Goal: Task Accomplishment & Management: Complete application form

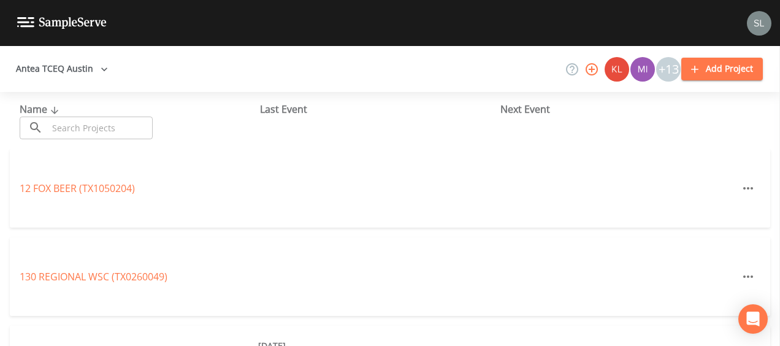
click at [132, 121] on input "text" at bounding box center [100, 127] width 105 height 23
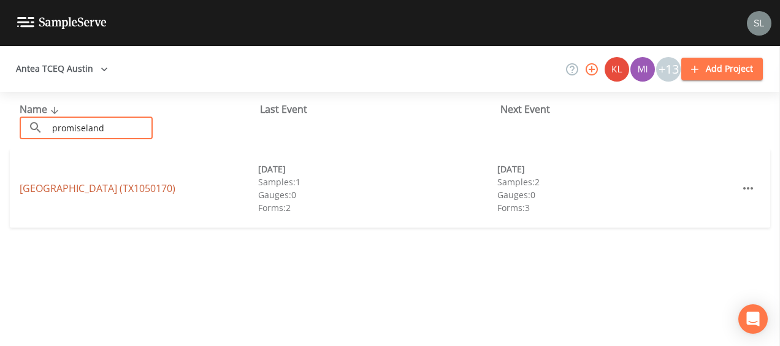
type input "promiseland"
click at [48, 186] on link "[GEOGRAPHIC_DATA])" at bounding box center [98, 187] width 156 height 13
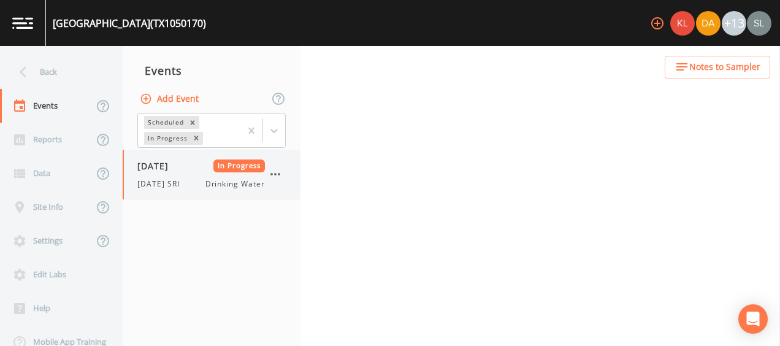
click at [186, 190] on div "[DATE] In Progress [DATE] SRI Drinking Water" at bounding box center [212, 175] width 178 height 50
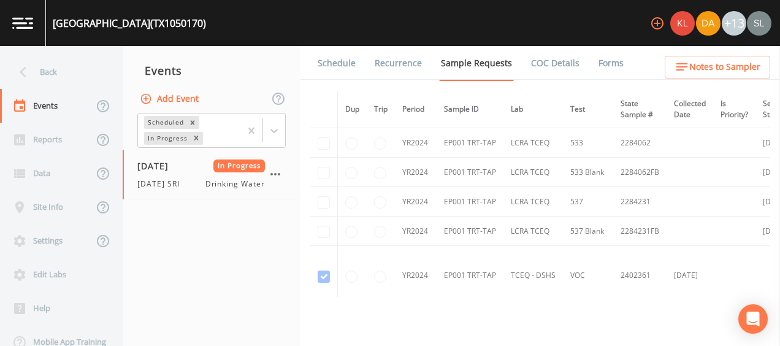
click at [608, 66] on link "Forms" at bounding box center [610, 63] width 29 height 34
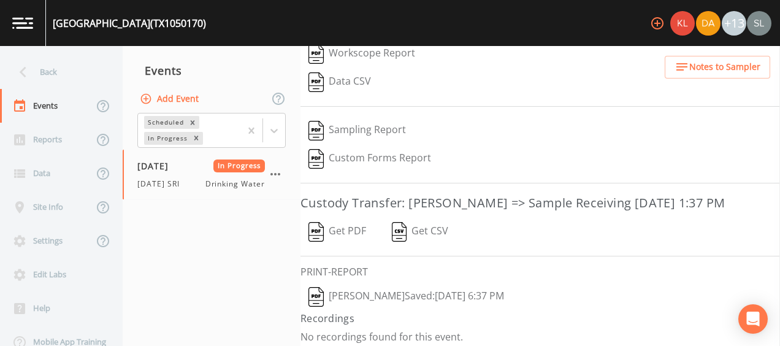
scroll to position [259, 0]
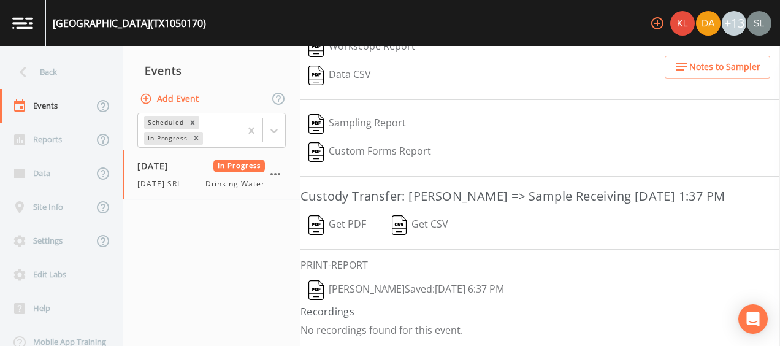
click at [401, 289] on button "[PERSON_NAME]  Saved: [DATE] 6:37 PM" at bounding box center [405, 290] width 211 height 28
click at [352, 220] on button "Get PDF" at bounding box center [337, 225] width 74 height 28
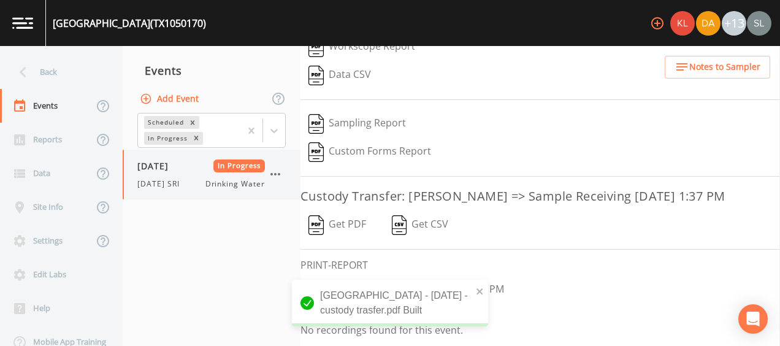
click at [281, 176] on icon "button" at bounding box center [275, 174] width 15 height 15
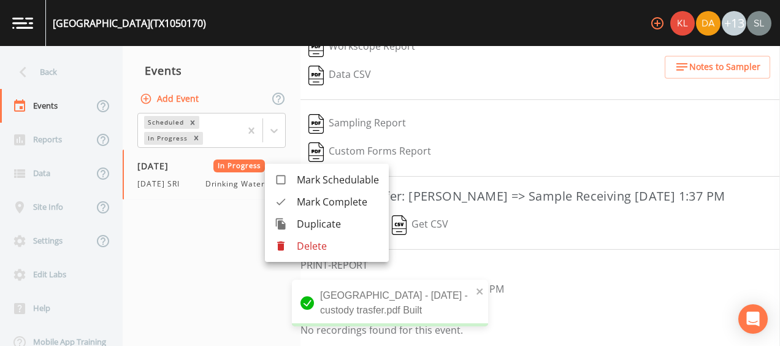
click at [321, 205] on span "Mark Complete" at bounding box center [338, 201] width 82 height 15
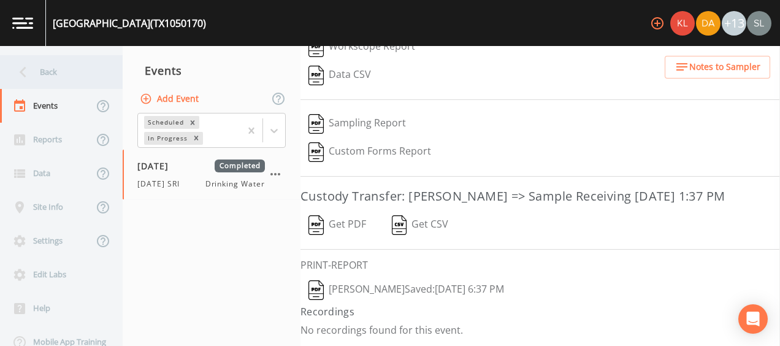
click at [85, 70] on div "Back" at bounding box center [55, 72] width 110 height 34
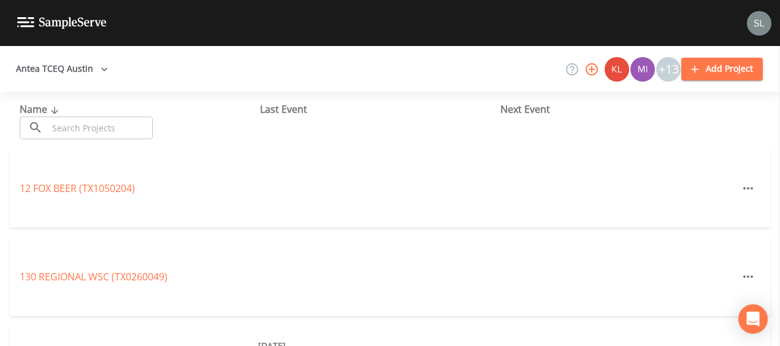
click at [115, 131] on input "text" at bounding box center [100, 127] width 105 height 23
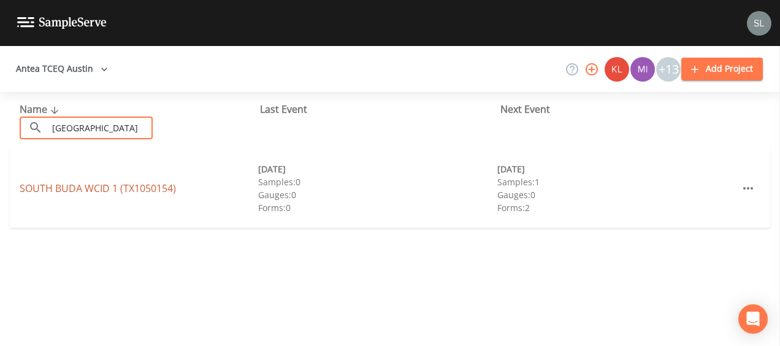
type input "[GEOGRAPHIC_DATA]"
click at [54, 186] on link "[GEOGRAPHIC_DATA] 1 (TX1050154)" at bounding box center [98, 187] width 156 height 13
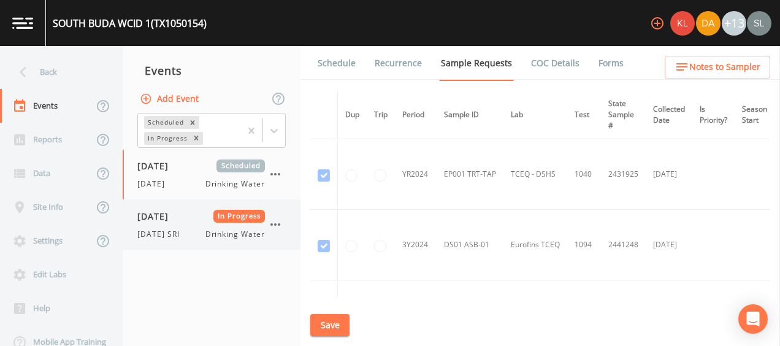
click at [177, 210] on span "[DATE]" at bounding box center [157, 216] width 40 height 13
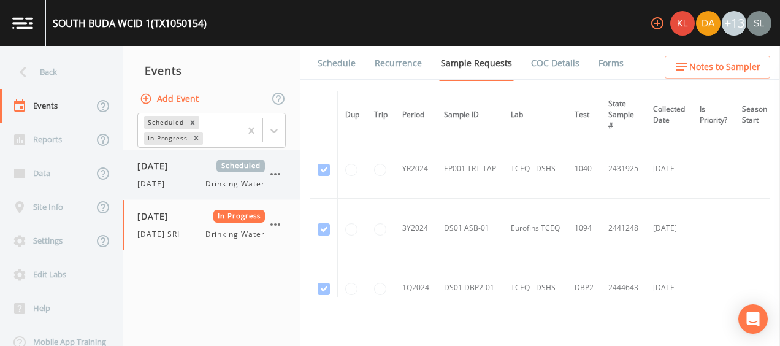
click at [275, 170] on icon "button" at bounding box center [275, 174] width 15 height 15
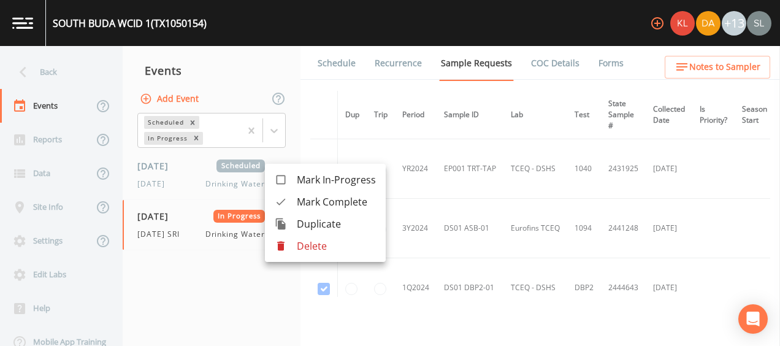
click at [240, 282] on div at bounding box center [390, 173] width 780 height 346
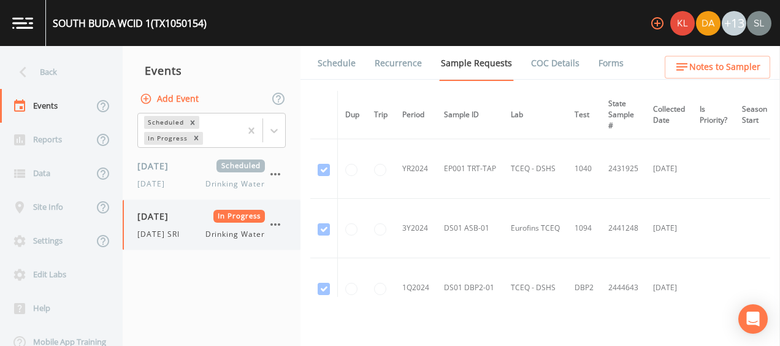
click at [199, 229] on div "[DATE] SRI Drinking Water" at bounding box center [200, 234] width 127 height 11
click at [596, 69] on link "Forms" at bounding box center [610, 63] width 29 height 34
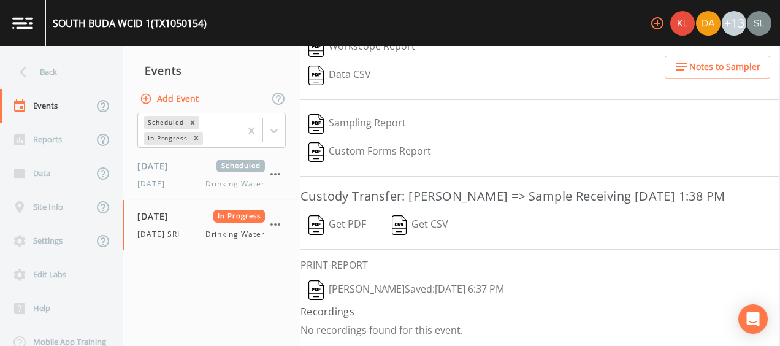
scroll to position [259, 0]
click at [430, 293] on button "[PERSON_NAME]  Saved: [DATE] 6:37 PM" at bounding box center [405, 290] width 211 height 28
click at [360, 227] on button "Get PDF" at bounding box center [337, 225] width 74 height 28
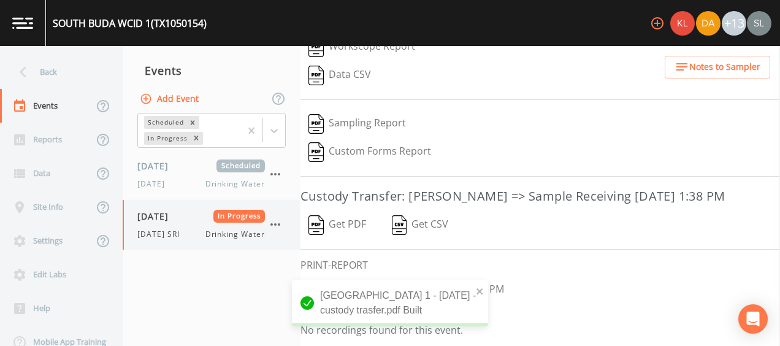
click at [276, 226] on icon "button" at bounding box center [275, 224] width 15 height 15
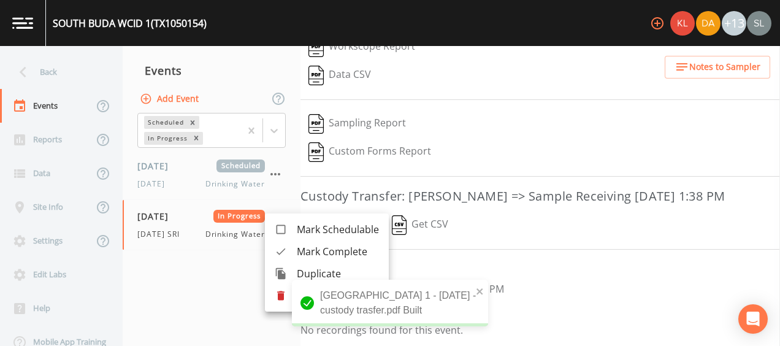
click at [314, 252] on span "Mark Complete" at bounding box center [338, 251] width 82 height 15
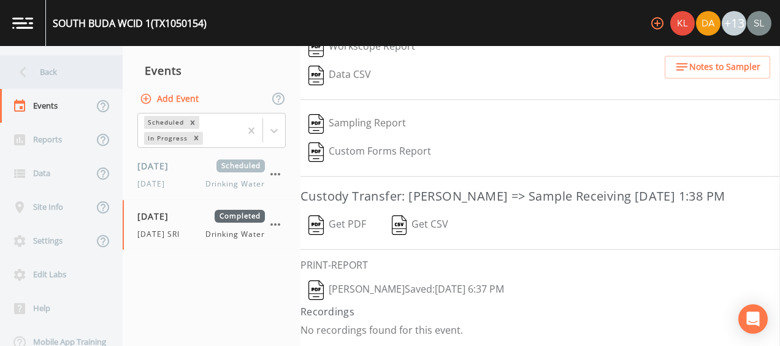
click at [59, 75] on div "Back" at bounding box center [55, 72] width 110 height 34
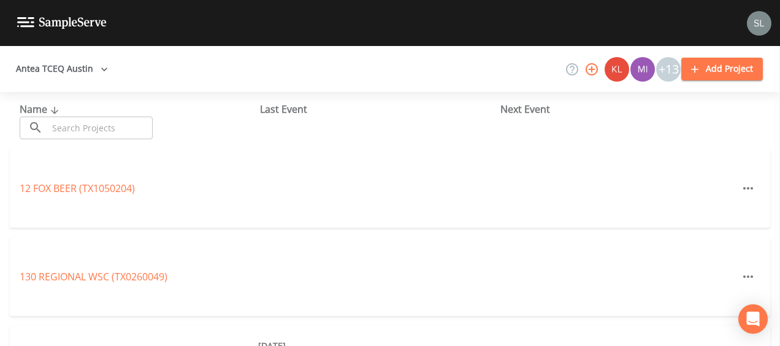
click at [99, 127] on input "text" at bounding box center [100, 127] width 105 height 23
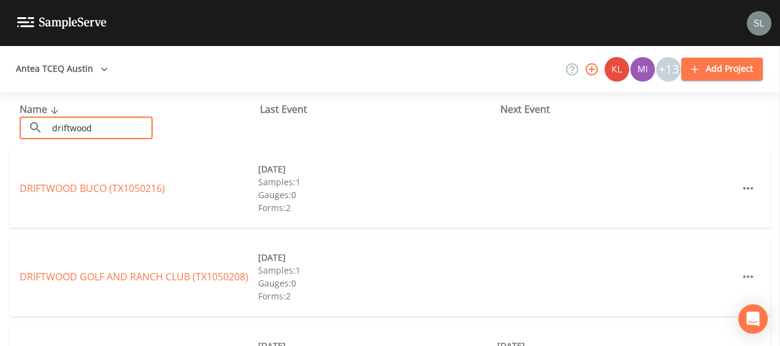
drag, startPoint x: 131, startPoint y: 128, endPoint x: 48, endPoint y: 120, distance: 83.1
click at [48, 120] on input "driftwood" at bounding box center [100, 127] width 105 height 23
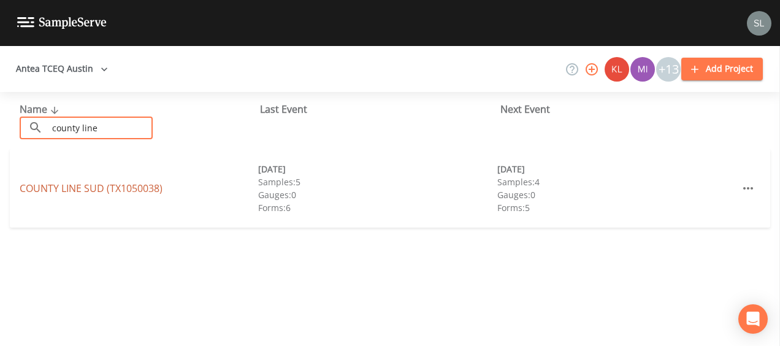
type input "county line"
click at [48, 194] on link "COUNTY LINE SUD (TX1050038)" at bounding box center [91, 187] width 143 height 13
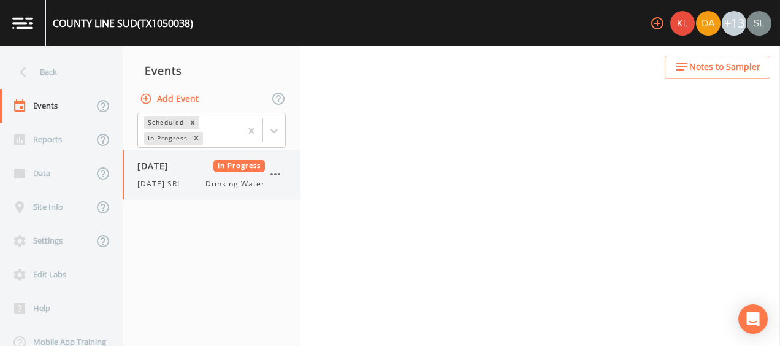
click at [172, 178] on span "[DATE] SRI" at bounding box center [162, 183] width 50 height 11
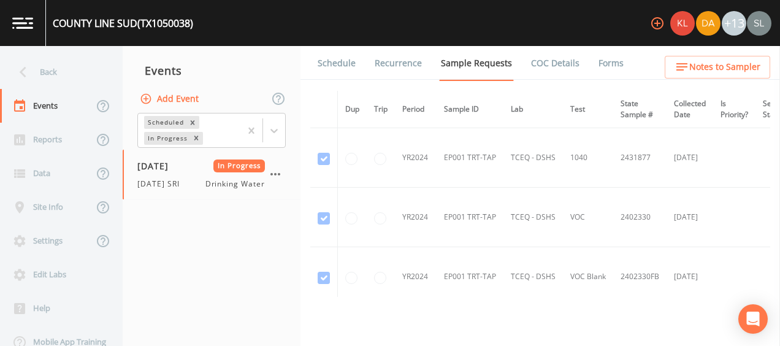
click at [612, 71] on link "Forms" at bounding box center [610, 63] width 29 height 34
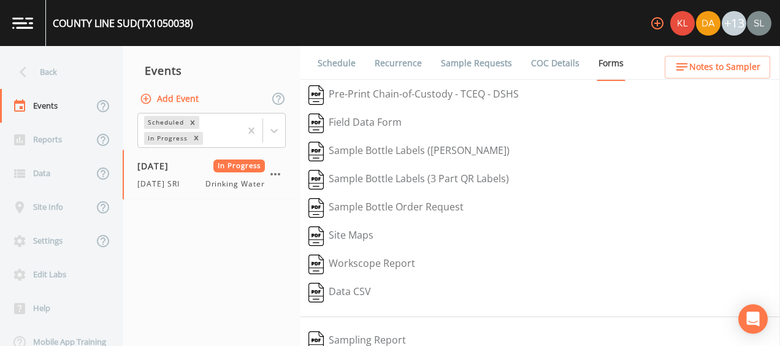
scroll to position [230, 0]
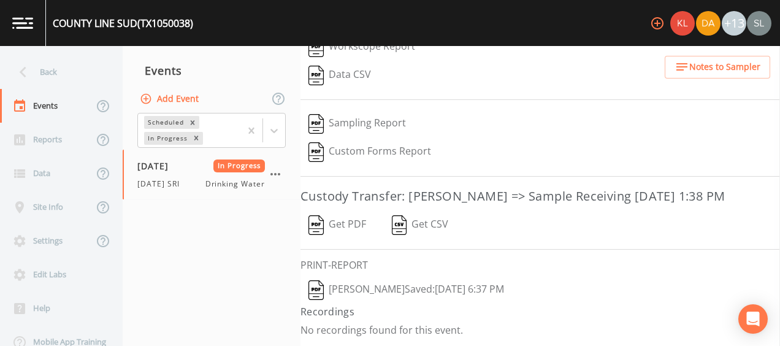
click at [428, 299] on button "[PERSON_NAME]  Saved: [DATE] 6:37 PM" at bounding box center [405, 290] width 211 height 28
click at [333, 221] on button "Get PDF" at bounding box center [337, 225] width 74 height 28
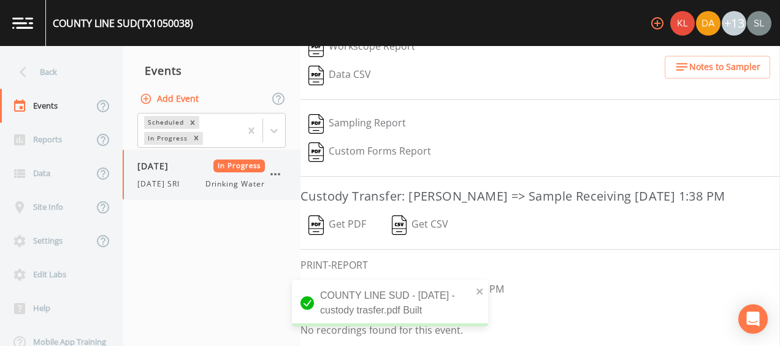
click at [278, 172] on icon "button" at bounding box center [275, 174] width 15 height 15
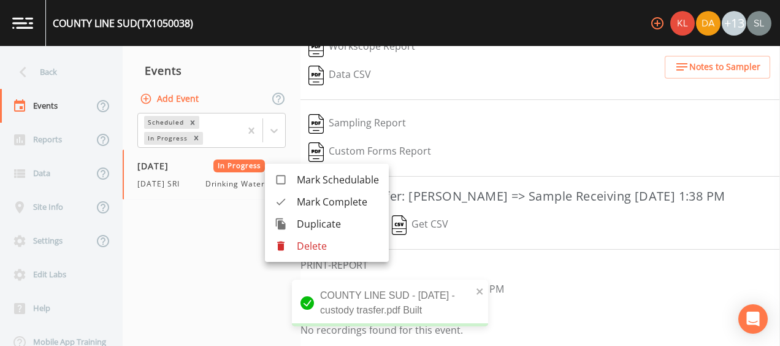
click at [322, 197] on span "Mark Complete" at bounding box center [338, 201] width 82 height 15
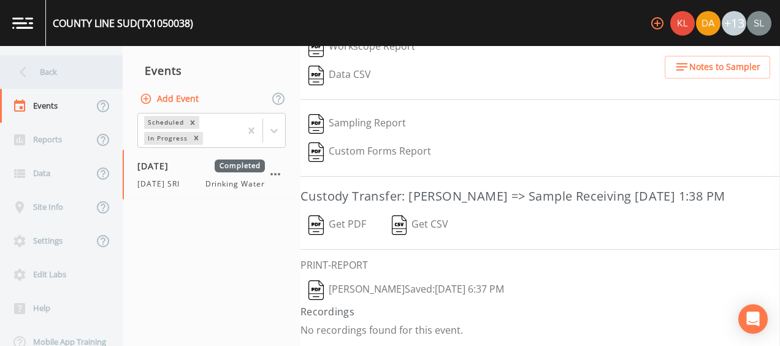
click at [64, 78] on div "Back" at bounding box center [55, 72] width 110 height 34
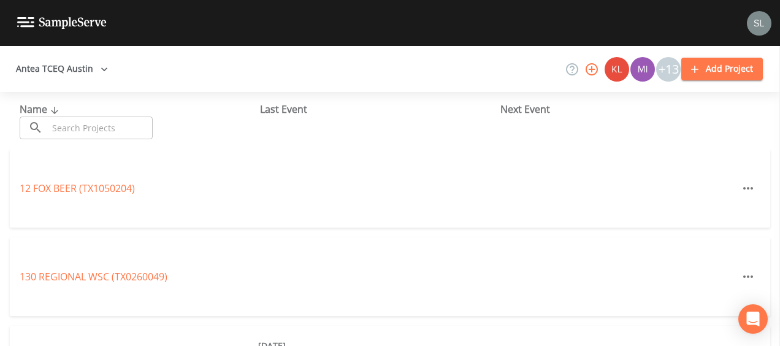
click at [93, 131] on input "text" at bounding box center [100, 127] width 105 height 23
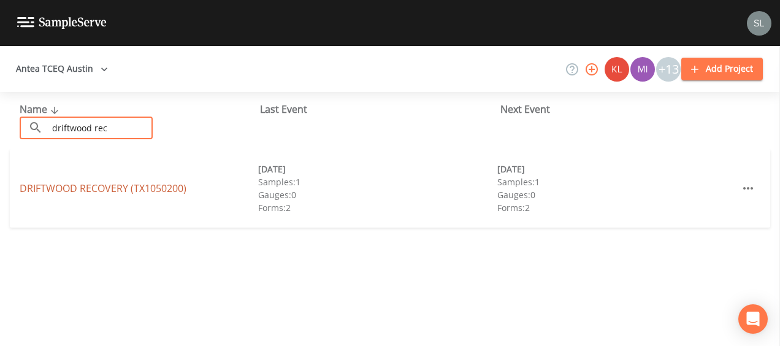
type input "driftwood rec"
click at [62, 188] on link "DRIFTWOOD RECOVERY (TX1050200)" at bounding box center [103, 187] width 167 height 13
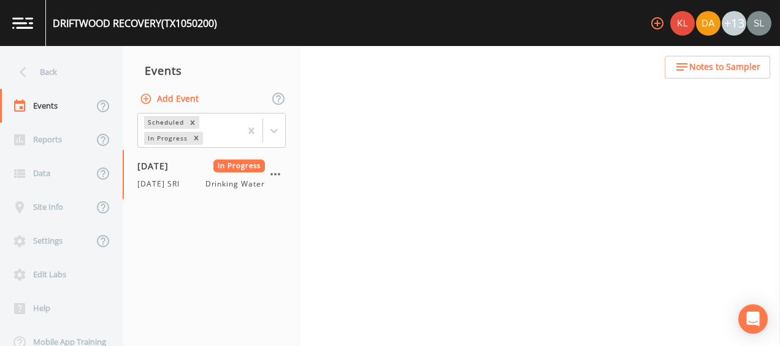
click at [183, 180] on span "[DATE] SRI" at bounding box center [162, 183] width 50 height 11
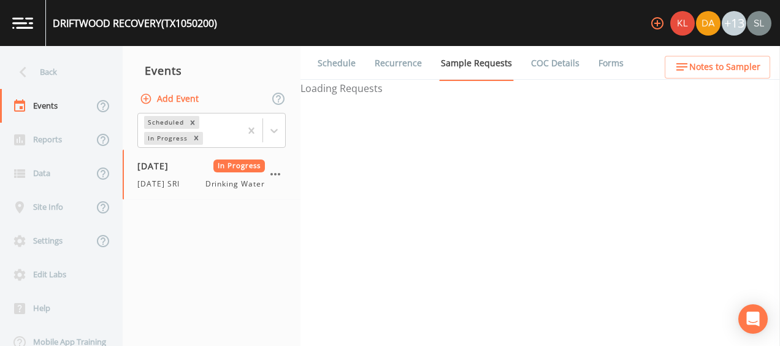
click at [607, 66] on link "Forms" at bounding box center [610, 63] width 29 height 34
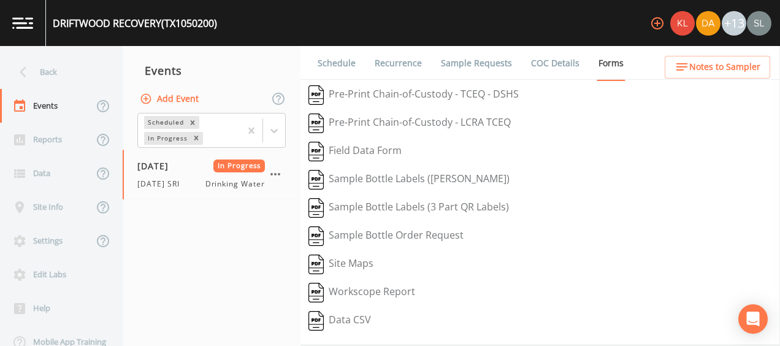
scroll to position [259, 0]
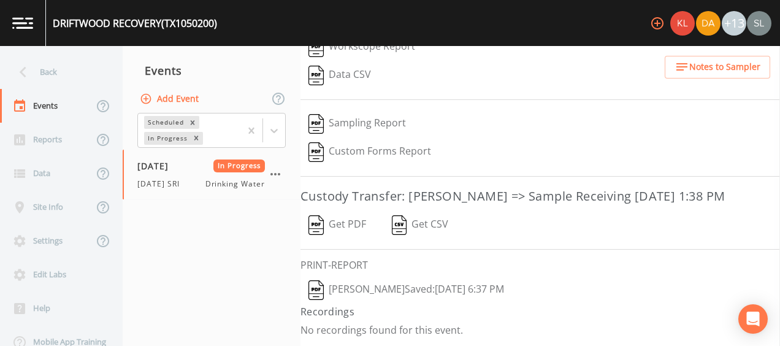
click at [406, 290] on button "[PERSON_NAME]  Saved: [DATE] 6:37 PM" at bounding box center [405, 290] width 211 height 28
click at [328, 220] on button "Get PDF" at bounding box center [337, 225] width 74 height 28
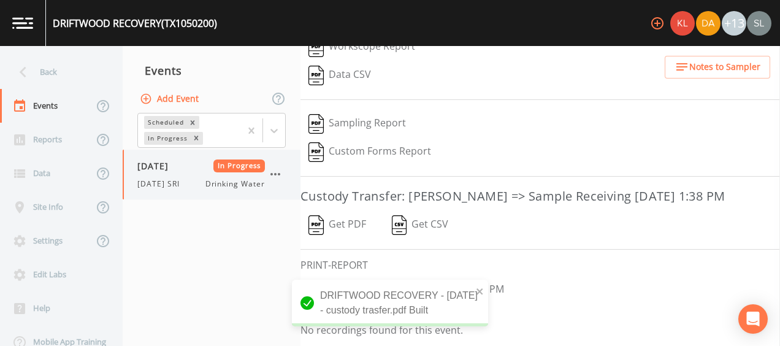
click at [276, 172] on icon "button" at bounding box center [275, 174] width 15 height 15
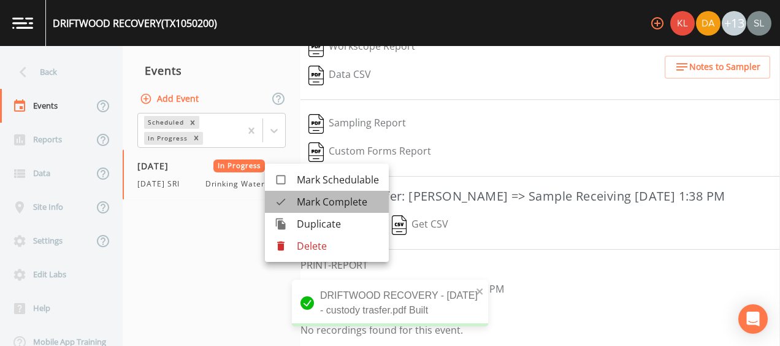
click at [310, 197] on span "Mark Complete" at bounding box center [338, 201] width 82 height 15
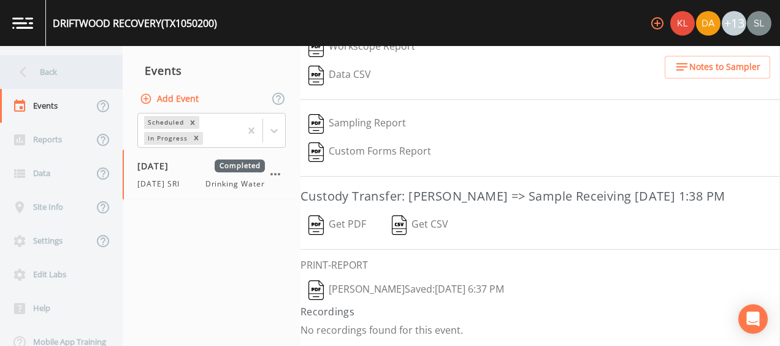
click at [65, 70] on div "Back" at bounding box center [55, 72] width 110 height 34
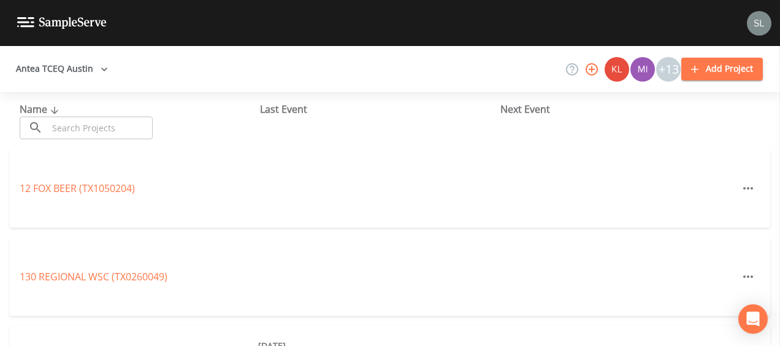
click at [87, 123] on input "text" at bounding box center [100, 127] width 105 height 23
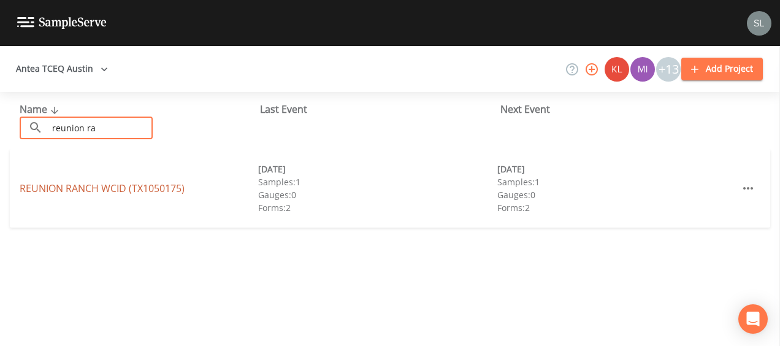
type input "reunion ra"
click at [55, 185] on link "[GEOGRAPHIC_DATA] (TX1050175)" at bounding box center [102, 187] width 165 height 13
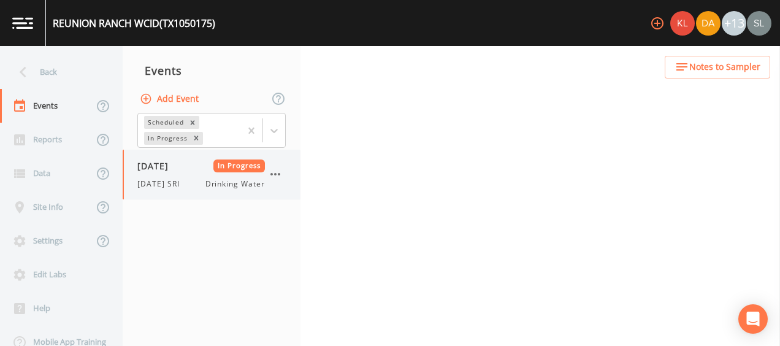
click at [177, 183] on span "[DATE] SRI" at bounding box center [162, 183] width 50 height 11
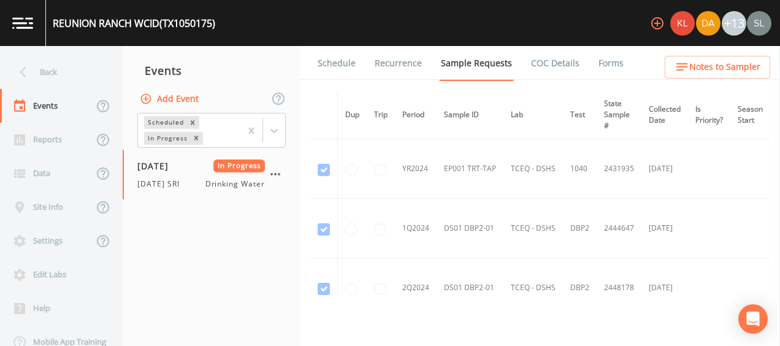
click at [611, 65] on link "Forms" at bounding box center [610, 63] width 29 height 34
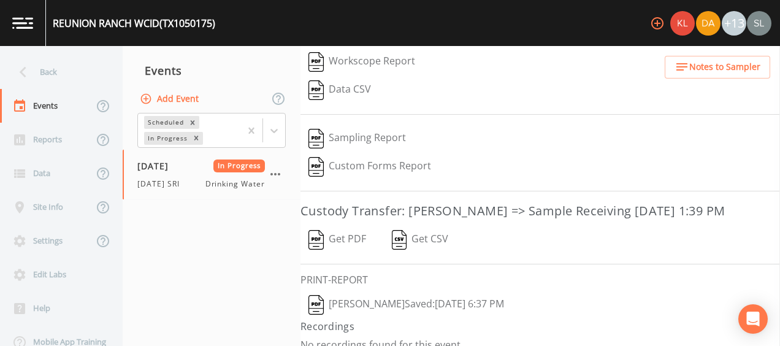
scroll to position [230, 0]
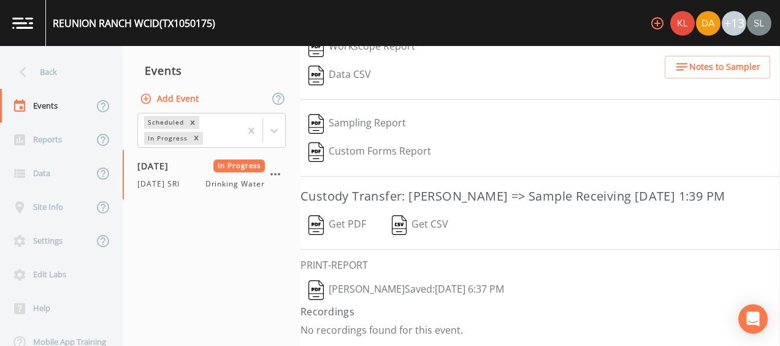
click at [402, 292] on button "[PERSON_NAME]  Saved: [DATE] 6:37 PM" at bounding box center [405, 290] width 211 height 28
click at [346, 221] on button "Get PDF" at bounding box center [337, 225] width 74 height 28
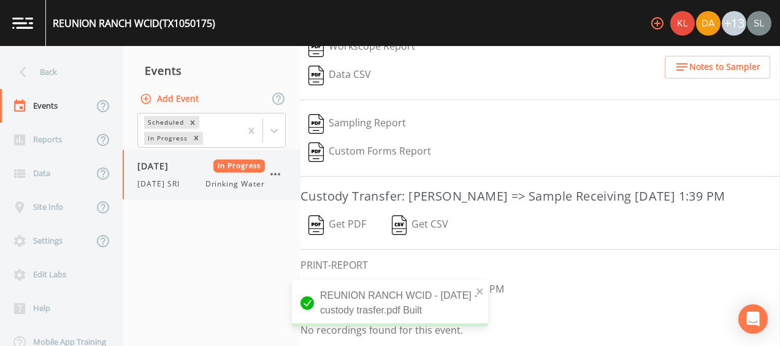
click at [277, 172] on icon "button" at bounding box center [275, 174] width 15 height 15
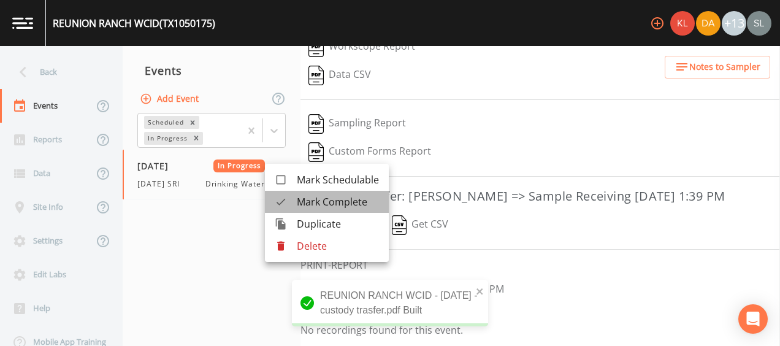
click at [341, 195] on span "Mark Complete" at bounding box center [338, 201] width 82 height 15
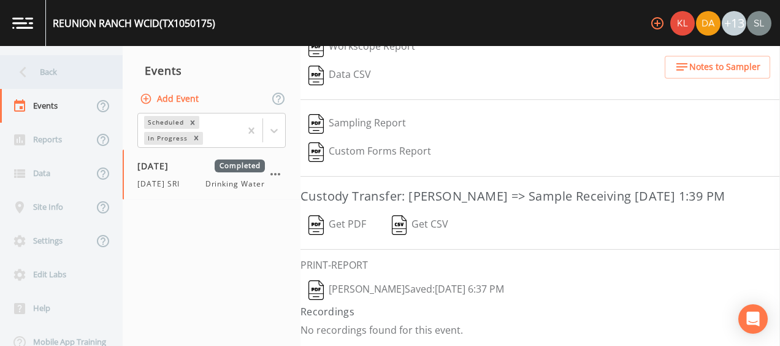
click at [83, 76] on div "Back" at bounding box center [55, 72] width 110 height 34
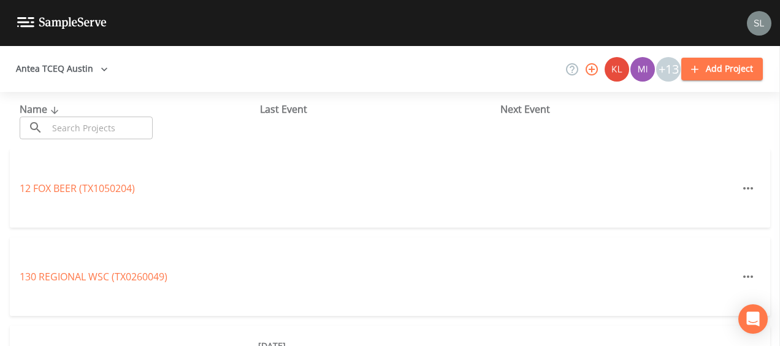
click at [105, 127] on input "text" at bounding box center [100, 127] width 105 height 23
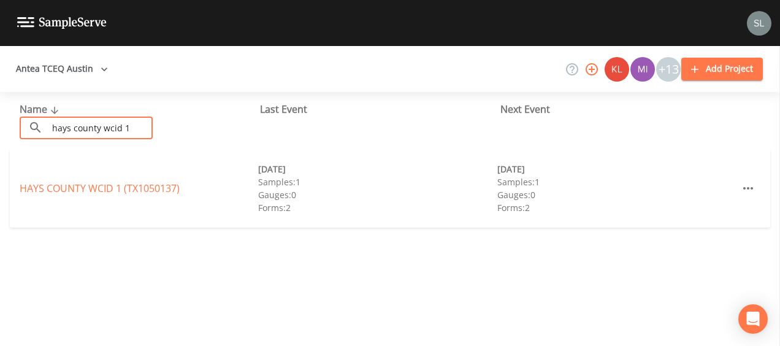
type input "hays county wcid 1"
click at [52, 184] on link "[GEOGRAPHIC_DATA] 1 (TX1050137)" at bounding box center [100, 187] width 160 height 13
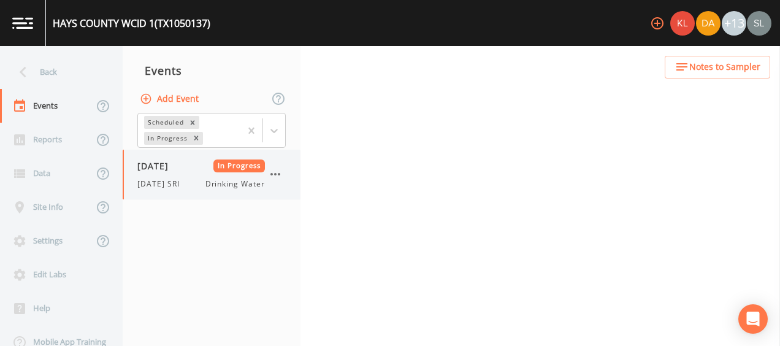
click at [187, 188] on span "[DATE] SRI" at bounding box center [162, 183] width 50 height 11
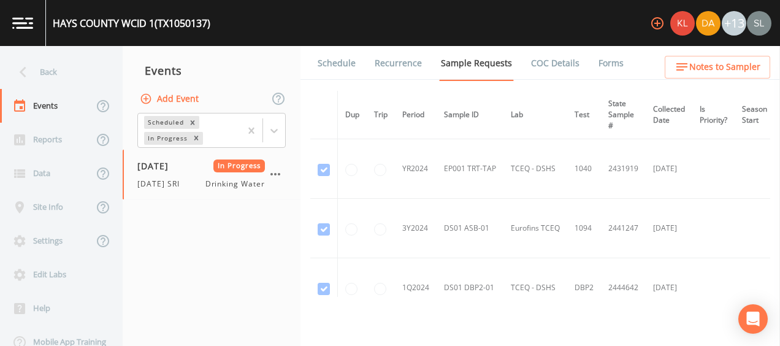
click at [603, 63] on link "Forms" at bounding box center [610, 63] width 29 height 34
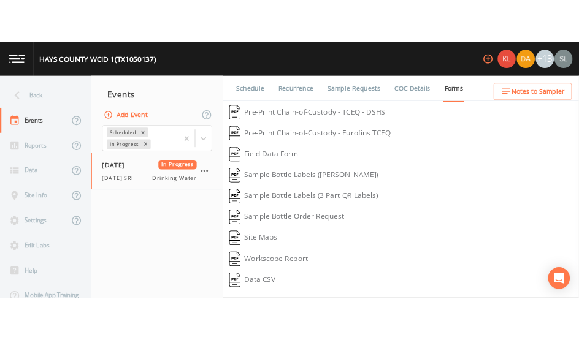
scroll to position [259, 0]
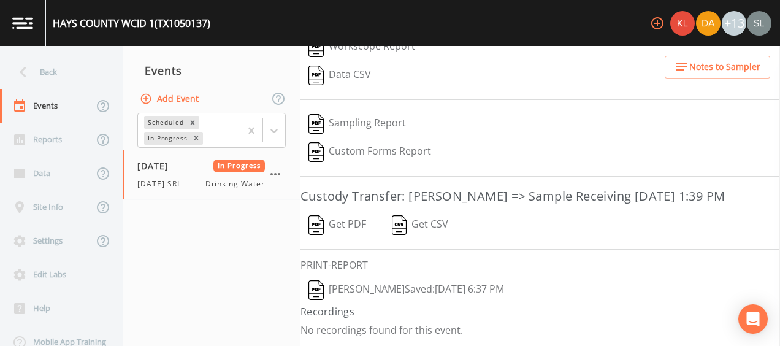
click at [417, 289] on button "[PERSON_NAME]  Saved: [DATE] 6:37 PM" at bounding box center [405, 290] width 211 height 28
click at [378, 284] on button "[PERSON_NAME]  Saved: [DATE] 6:37 PM" at bounding box center [405, 290] width 211 height 28
click at [357, 228] on button "Get PDF" at bounding box center [337, 225] width 74 height 28
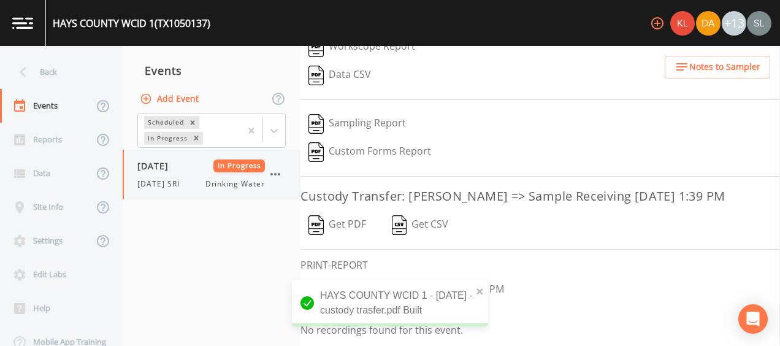
click at [279, 173] on icon "button" at bounding box center [275, 174] width 10 height 2
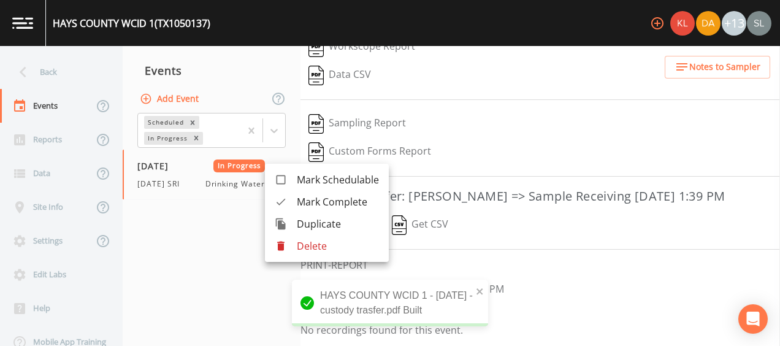
click at [330, 205] on span "Mark Complete" at bounding box center [338, 201] width 82 height 15
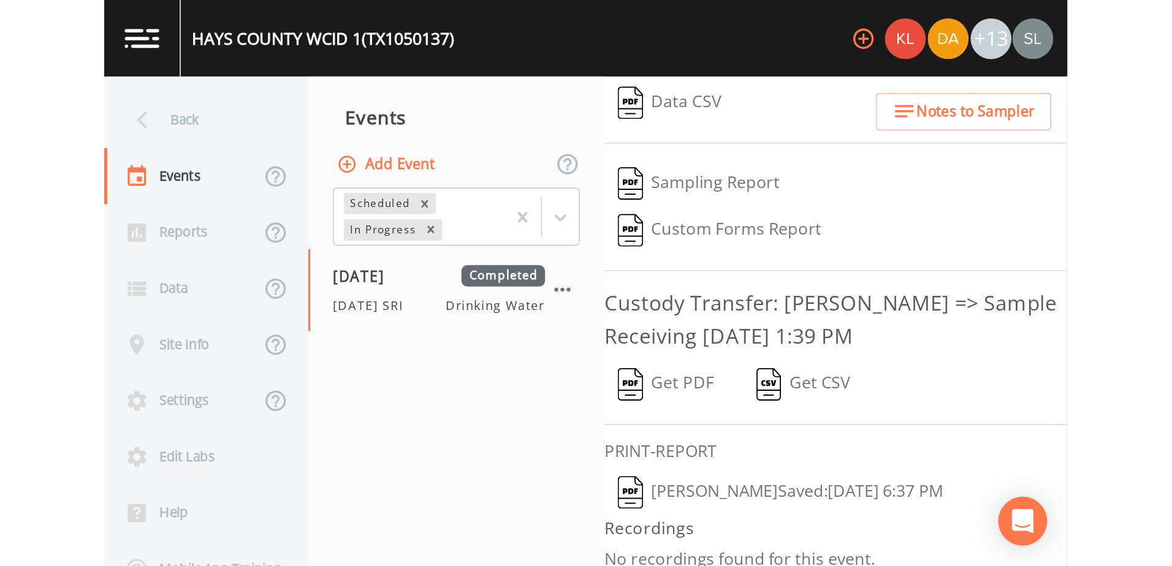
scroll to position [25, 0]
